Goal: Book appointment/travel/reservation

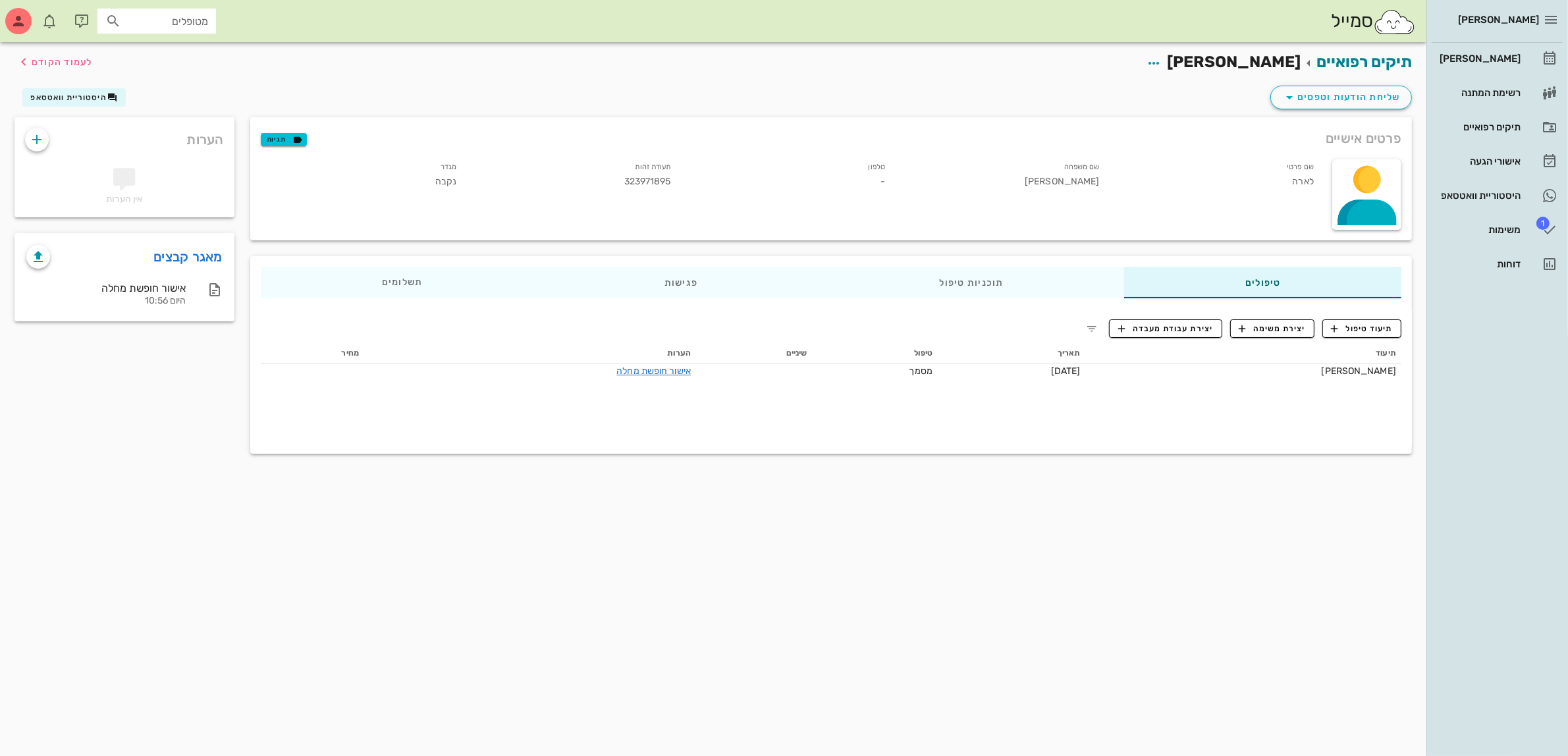
click at [1316, 33] on div "סמייל מטופלים" at bounding box center [713, 21] width 1426 height 42
click at [1498, 56] on div "[PERSON_NAME]" at bounding box center [1479, 58] width 84 height 10
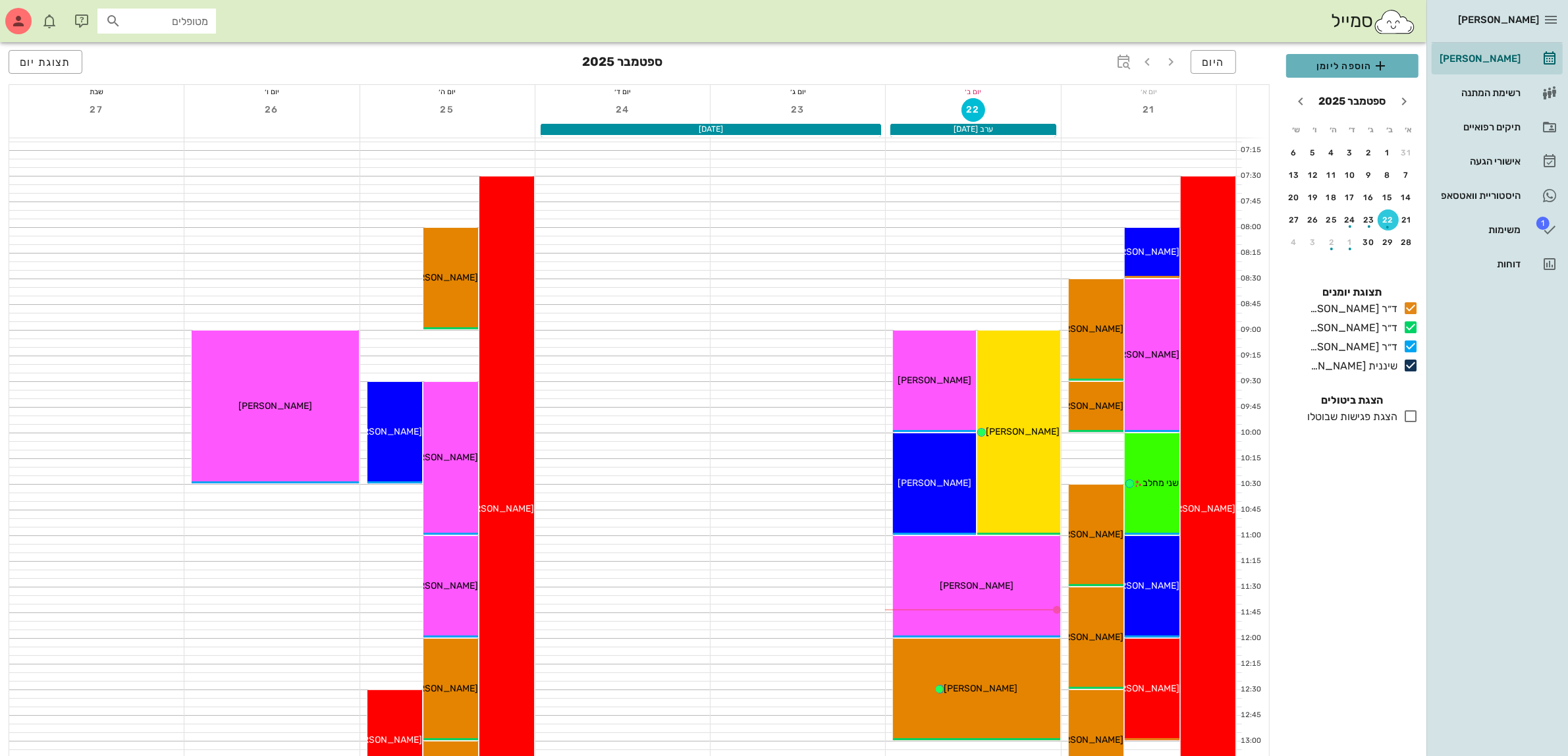
click at [1354, 71] on span "הוספה ליומן" at bounding box center [1353, 66] width 111 height 16
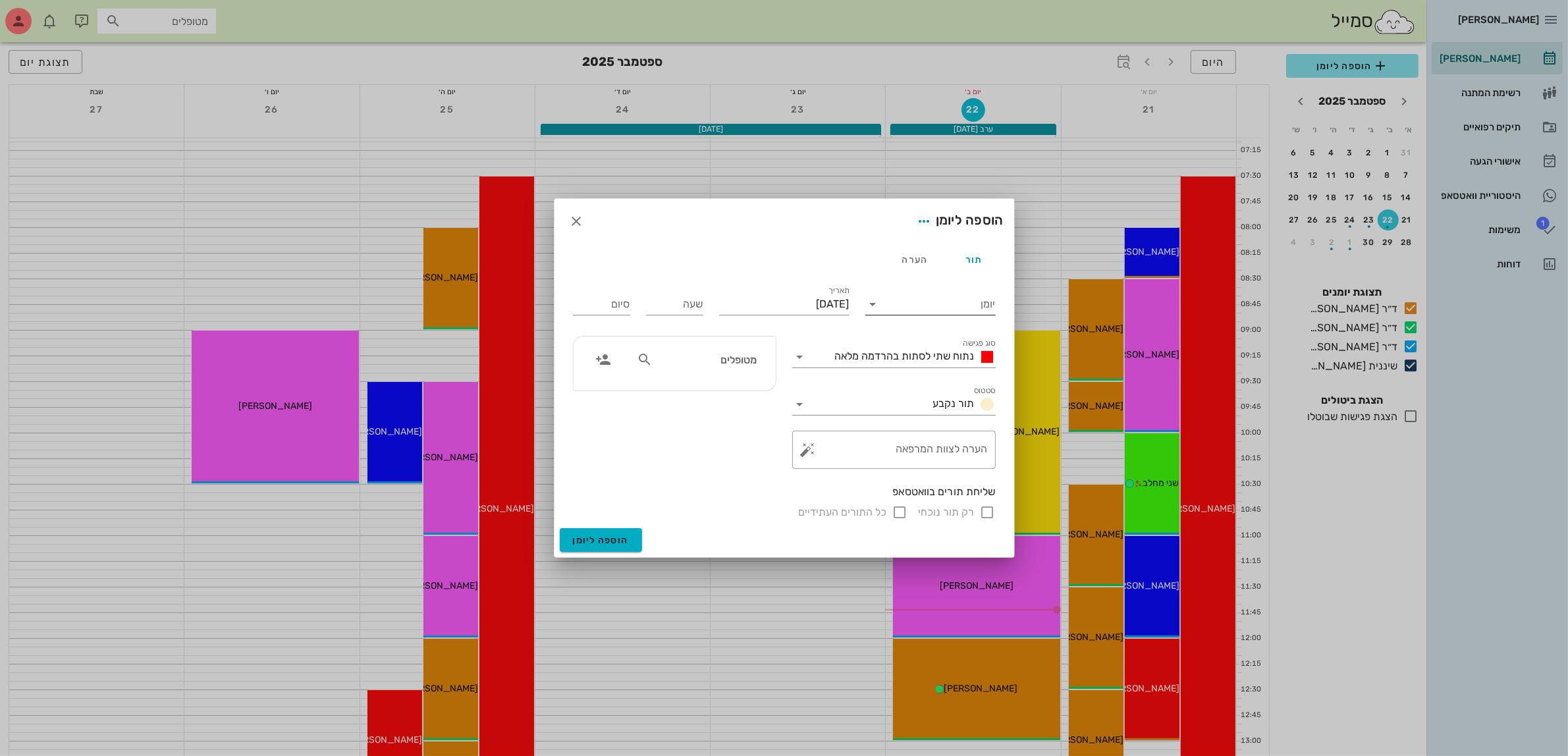
click at [931, 303] on input "יומן" at bounding box center [940, 304] width 112 height 21
click at [928, 346] on div "ד״ר [PERSON_NAME]" at bounding box center [934, 346] width 117 height 13
click at [920, 357] on span "נתוח שתי לסתות בהרדמה מלאה" at bounding box center [904, 357] width 140 height 13
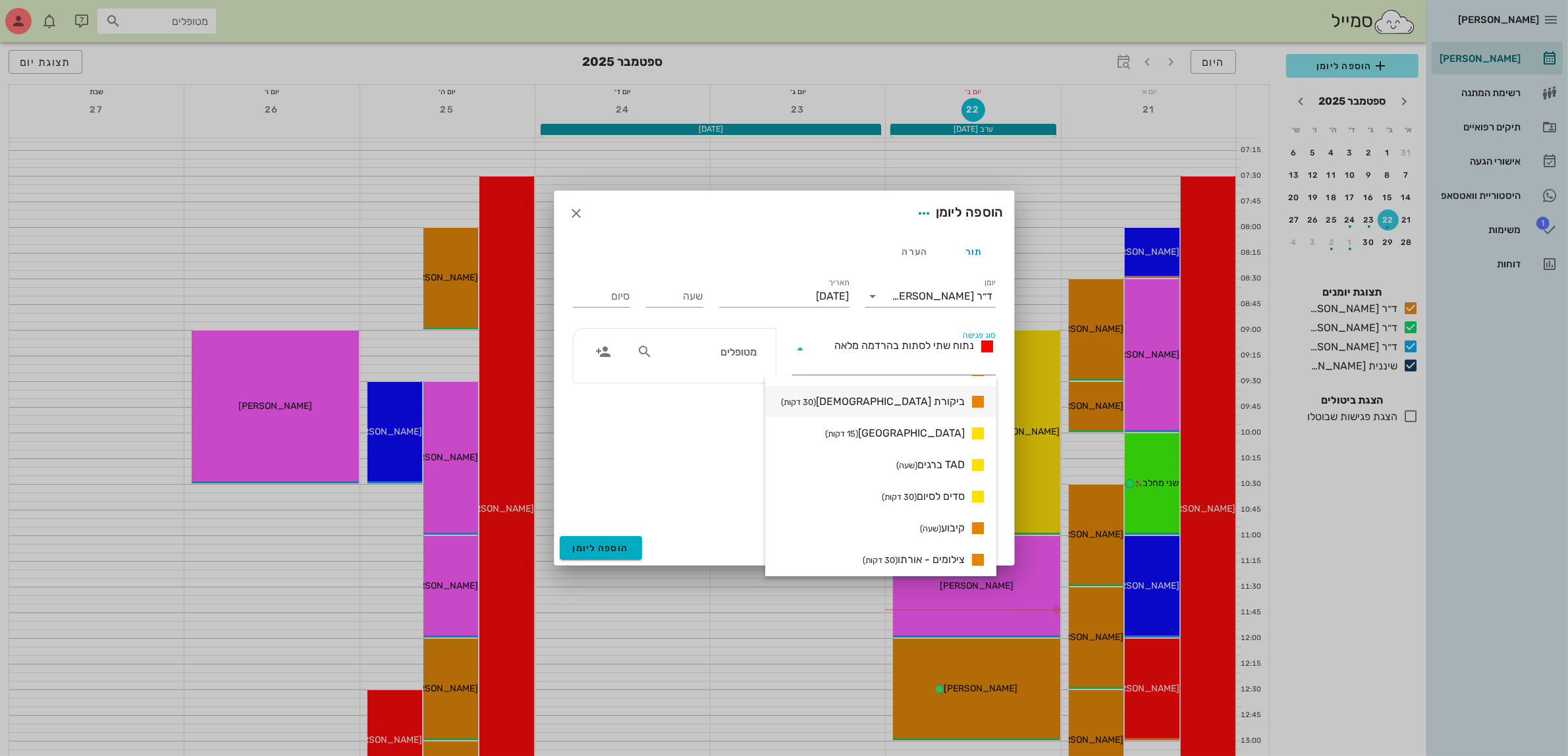
scroll to position [1153, 0]
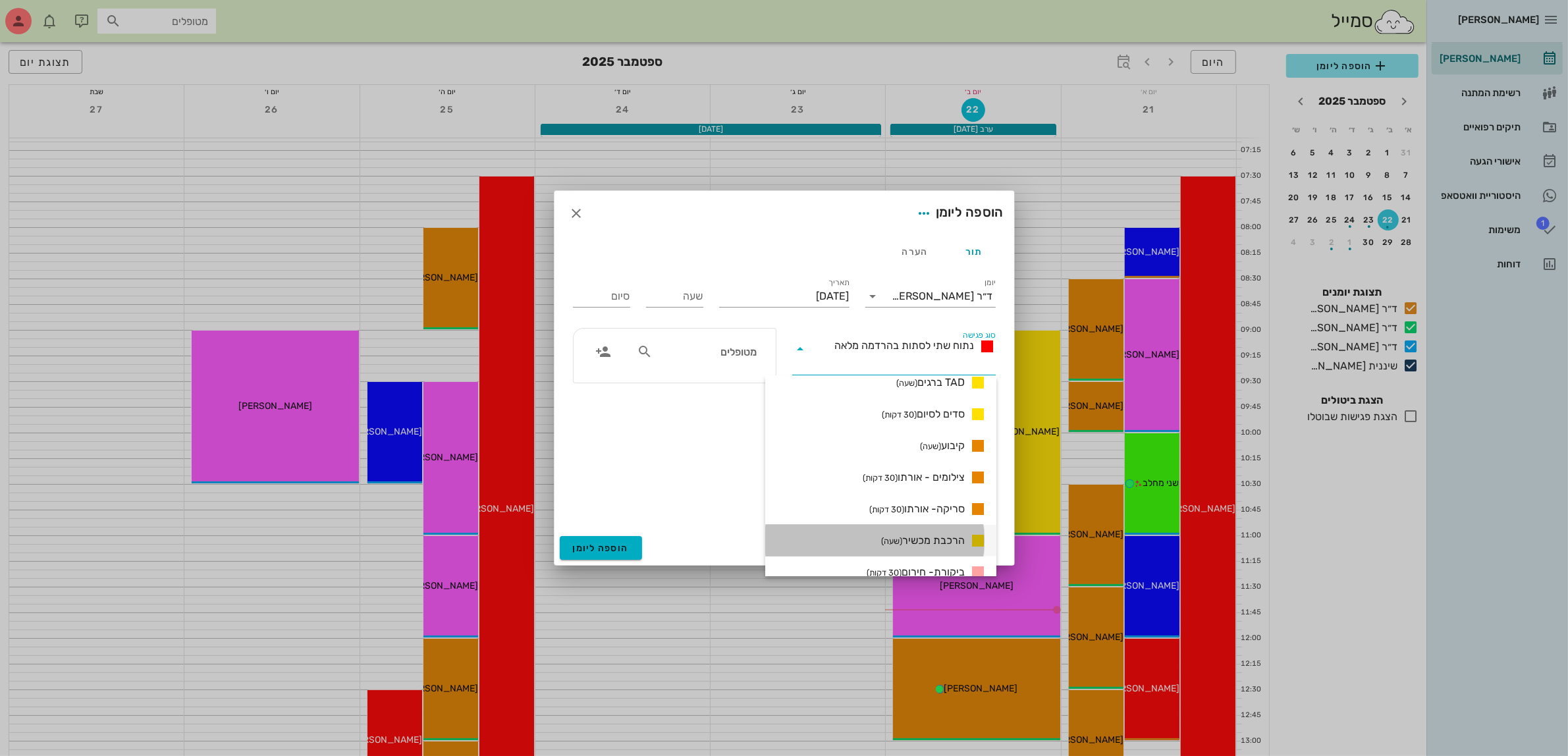
click at [917, 545] on span "הרכבת מכשיר (שעה)" at bounding box center [923, 541] width 84 height 16
type input "01:00"
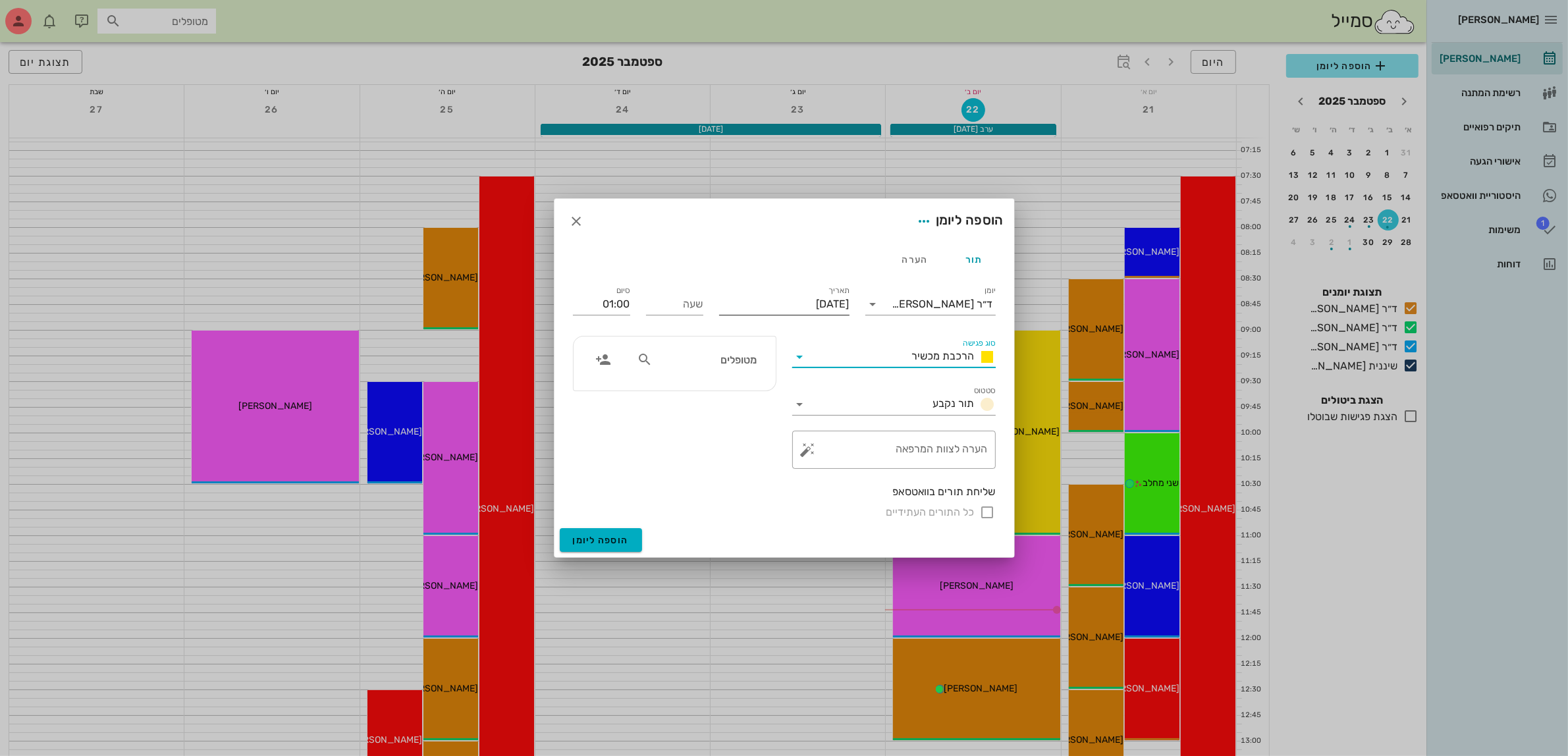
click at [784, 300] on input "[DATE]" at bounding box center [785, 304] width 131 height 21
click at [712, 330] on icon "חודש הבא" at bounding box center [707, 336] width 16 height 16
click at [855, 430] on div "12" at bounding box center [855, 432] width 21 height 9
type input "[DATE]"
drag, startPoint x: 840, startPoint y: 418, endPoint x: 903, endPoint y: 611, distance: 203.0
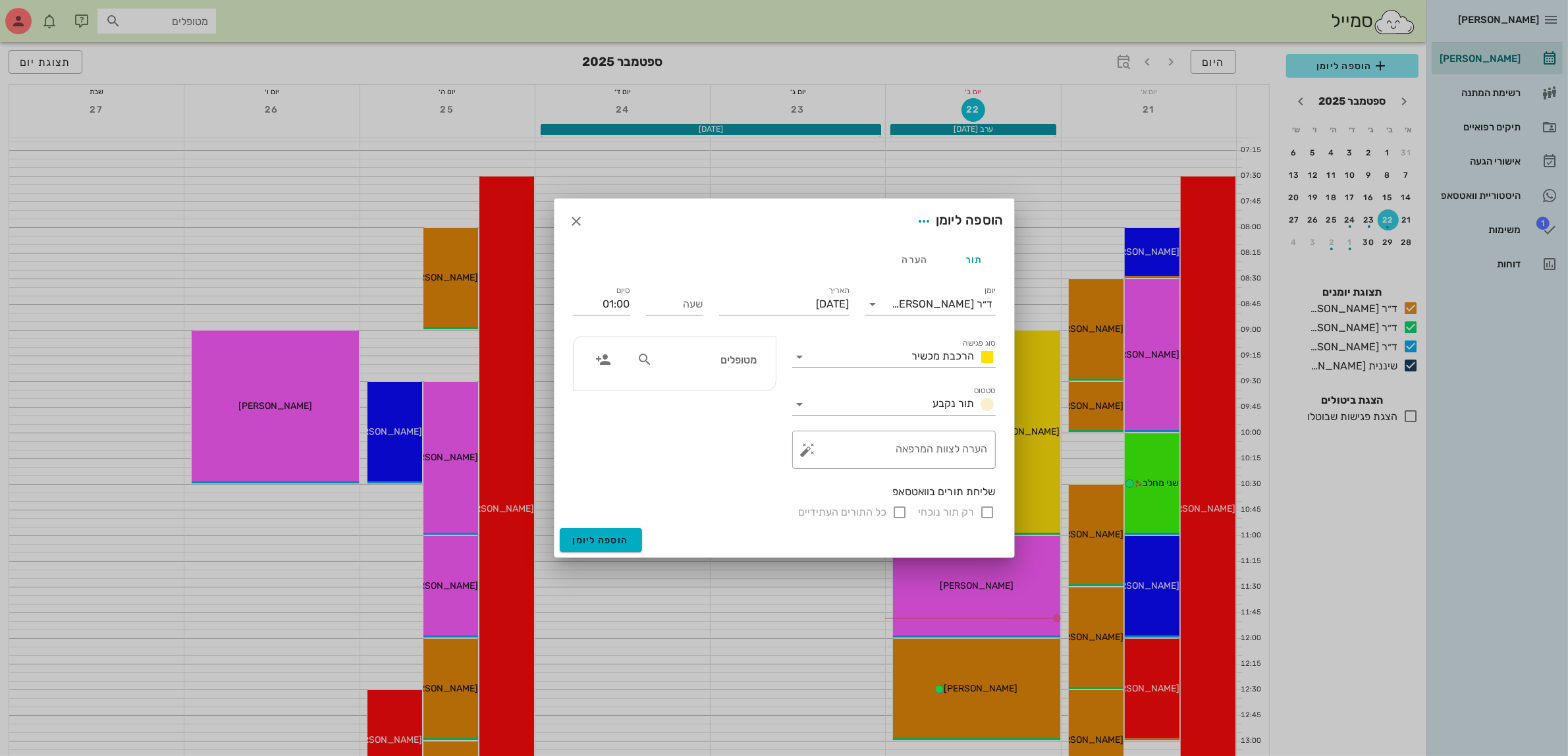
click at [841, 430] on div "סוג פגישה הרכבת מכשיר סטטוס תור נקבע ​ הערה לצוות המרפאה" at bounding box center [894, 403] width 219 height 149
click at [693, 303] on div "שעה" at bounding box center [674, 304] width 57 height 21
type input "08"
type input "09:00"
type input "08:00"
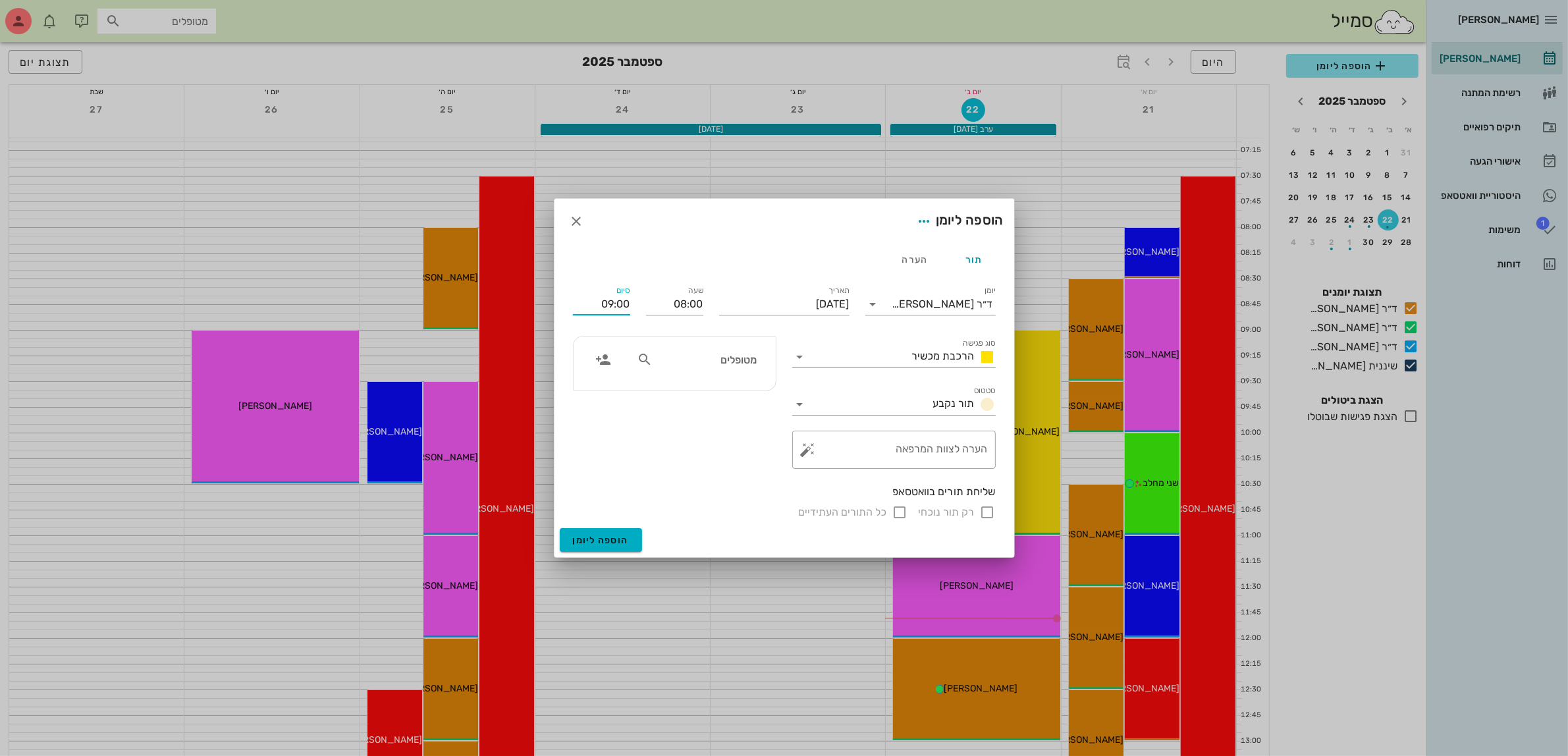
click at [601, 303] on input "09:00" at bounding box center [601, 304] width 57 height 21
click at [603, 391] on div "09:30 (שעה ו30 דקות)" at bounding box center [565, 392] width 81 height 10
type input "09:30"
drag, startPoint x: 685, startPoint y: 362, endPoint x: 678, endPoint y: 367, distance: 8.6
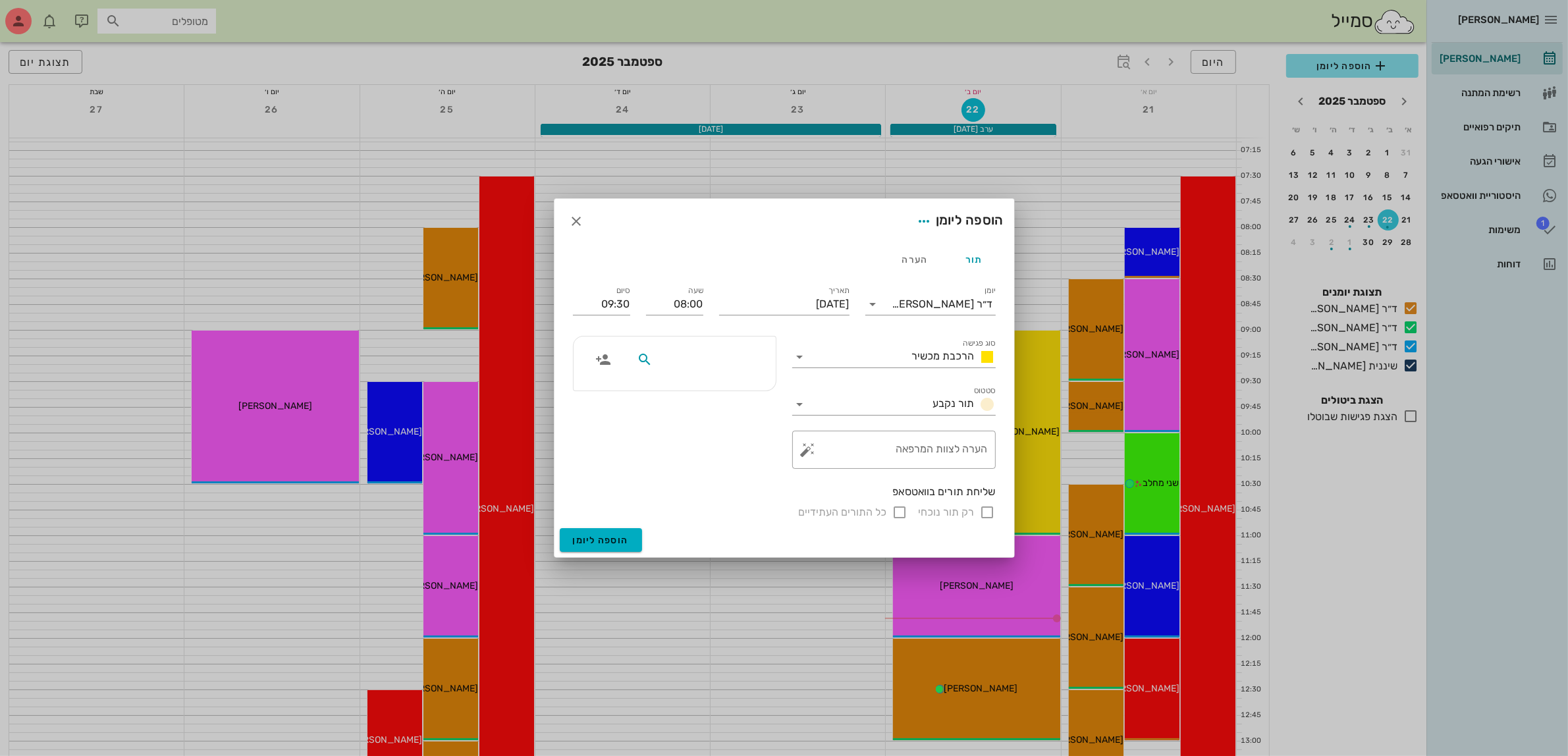
click at [685, 361] on input "text" at bounding box center [706, 359] width 102 height 17
type input "שיר הו"
click at [709, 393] on div "[PERSON_NAME]" at bounding box center [705, 389] width 129 height 10
click at [986, 512] on input "רק תור נוכחי" at bounding box center [988, 512] width 16 height 16
checkbox input "false"
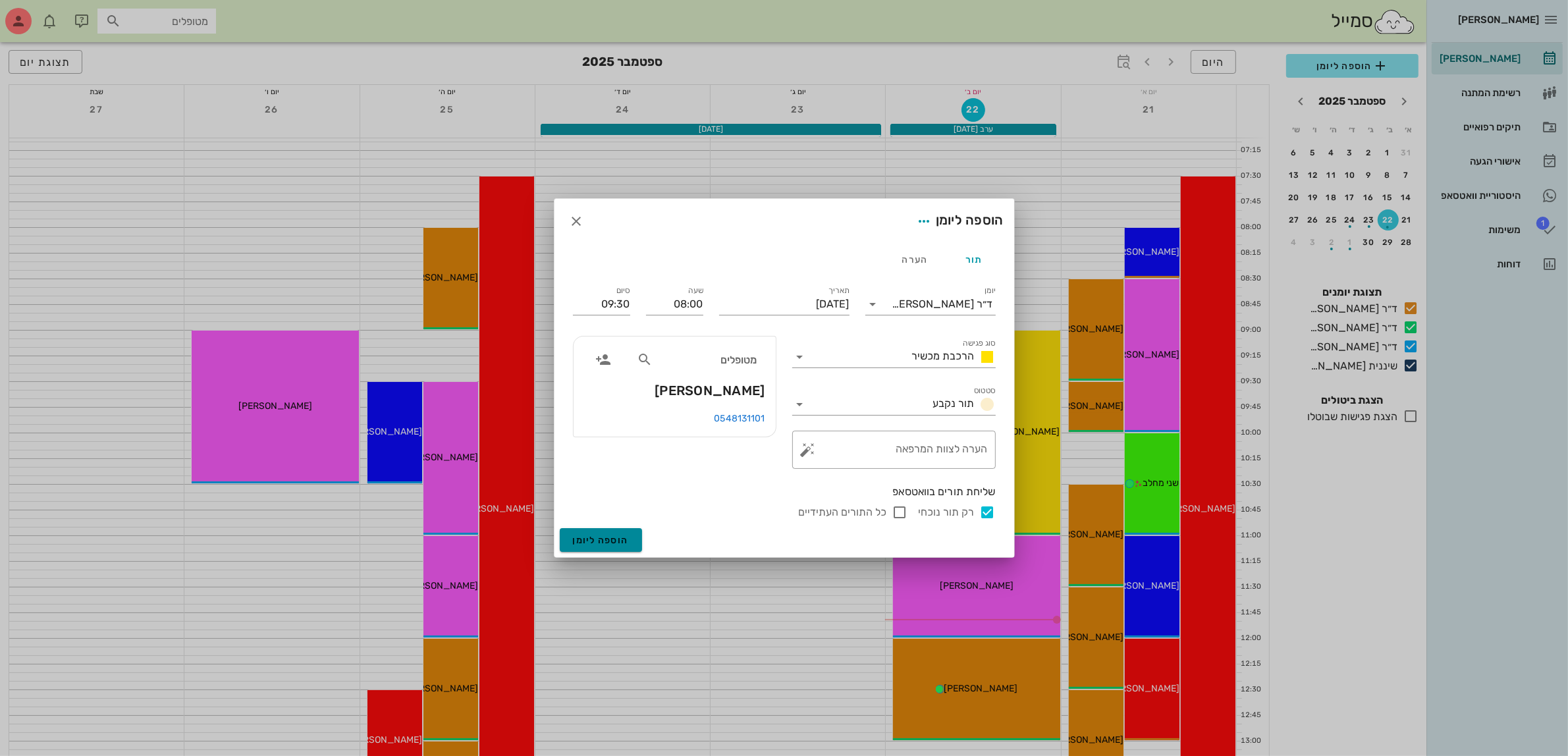
click at [601, 539] on span "הוספה ליומן" at bounding box center [600, 541] width 56 height 11
